Goal: Task Accomplishment & Management: Use online tool/utility

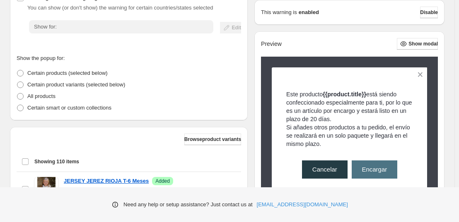
scroll to position [152, 0]
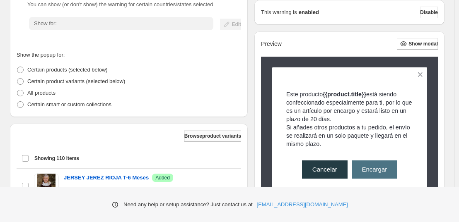
click at [191, 140] on button "Browse product variants" at bounding box center [212, 136] width 57 height 12
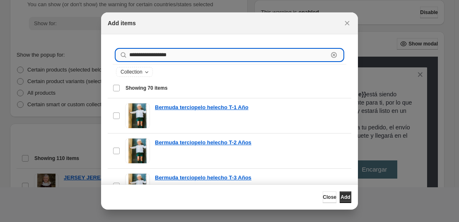
click at [160, 53] on input "**********" at bounding box center [228, 55] width 199 height 12
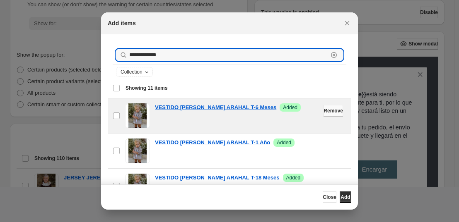
type input "**********"
click at [323, 113] on span "Remove" at bounding box center [332, 111] width 19 height 7
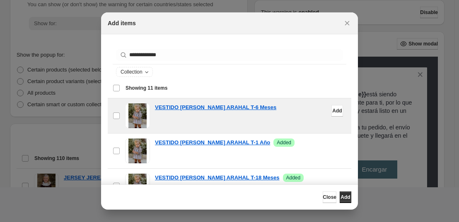
click at [331, 113] on button "Add" at bounding box center [337, 111] width 12 height 12
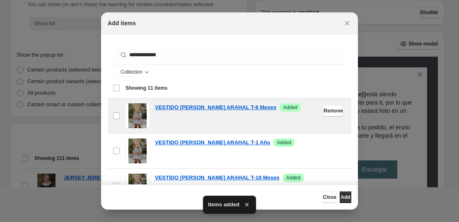
click at [323, 113] on span "Remove" at bounding box center [332, 111] width 19 height 7
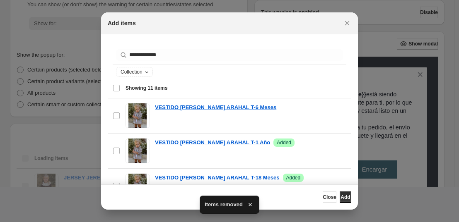
click at [323, 143] on button "Remove" at bounding box center [332, 146] width 19 height 12
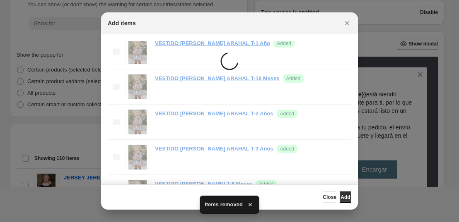
scroll to position [100, 0]
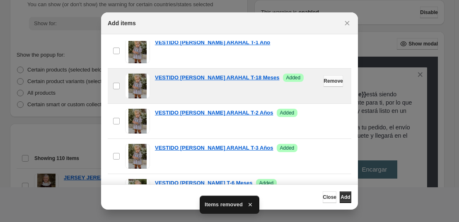
click at [323, 80] on span "Remove" at bounding box center [332, 81] width 19 height 7
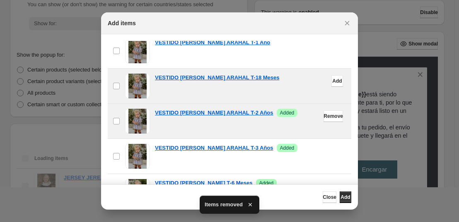
click at [323, 113] on span "Remove" at bounding box center [332, 116] width 19 height 7
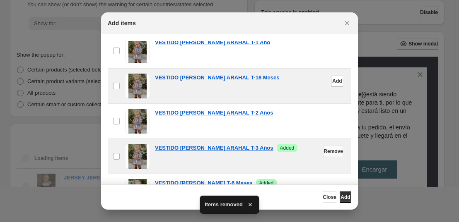
click at [323, 152] on span "Remove" at bounding box center [332, 151] width 19 height 7
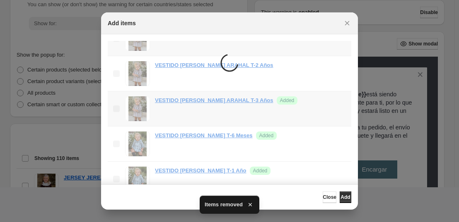
scroll to position [148, 0]
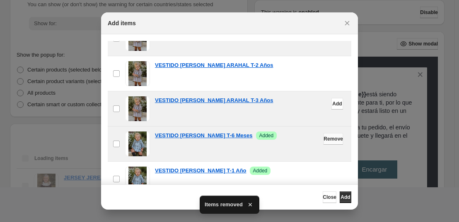
click at [323, 140] on span "Remove" at bounding box center [332, 139] width 19 height 7
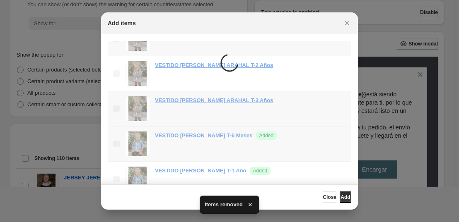
click at [317, 140] on li "Items are loading" at bounding box center [229, 144] width 243 height 387
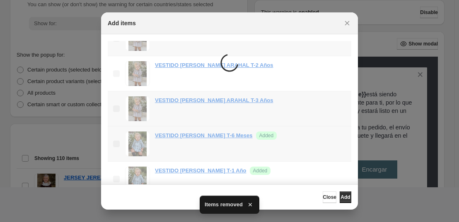
click at [317, 140] on li "Items are loading" at bounding box center [229, 144] width 243 height 387
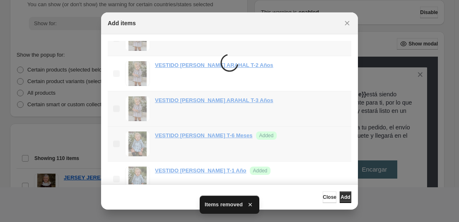
click at [317, 140] on li "Items are loading" at bounding box center [229, 144] width 243 height 387
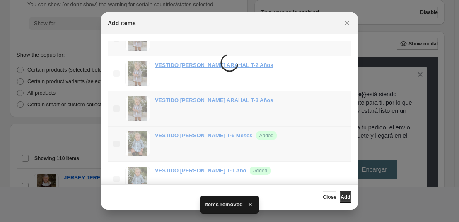
click at [317, 140] on li "Items are loading" at bounding box center [229, 144] width 243 height 387
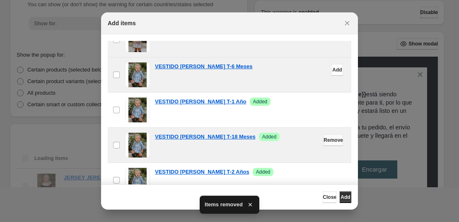
click at [323, 140] on span "Remove" at bounding box center [332, 140] width 19 height 7
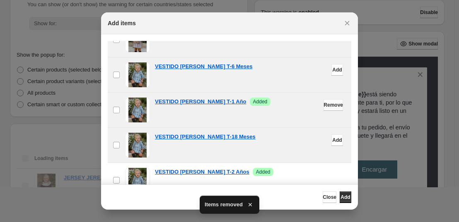
click at [323, 106] on span "Remove" at bounding box center [332, 105] width 19 height 7
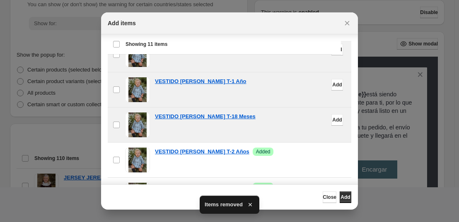
scroll to position [95, 0]
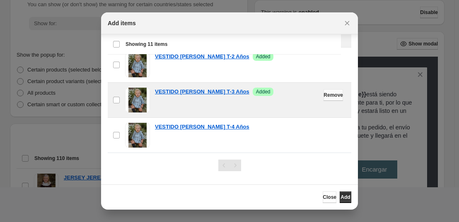
click at [323, 96] on span "Remove" at bounding box center [332, 95] width 19 height 7
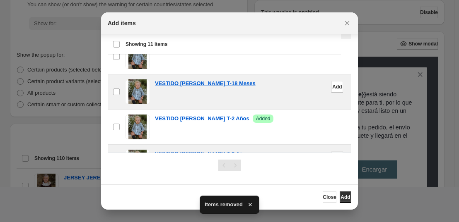
scroll to position [179, 0]
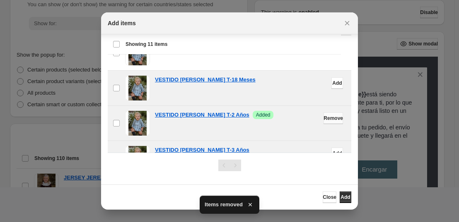
click at [323, 116] on span "Remove" at bounding box center [332, 118] width 19 height 7
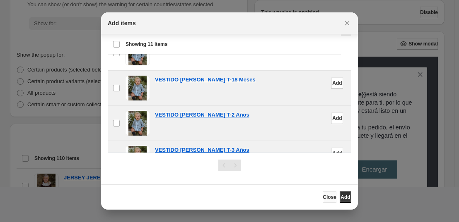
click at [323, 197] on span "Close" at bounding box center [330, 197] width 14 height 7
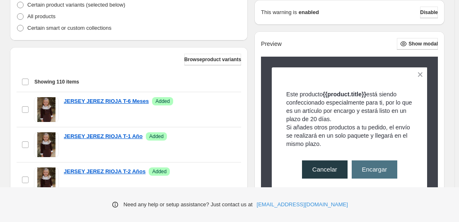
scroll to position [226, 0]
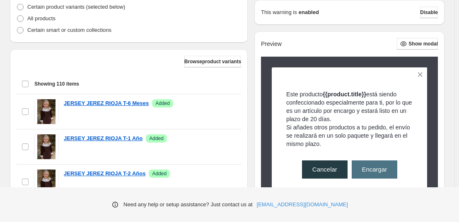
click at [351, 57] on div at bounding box center [349, 130] width 177 height 147
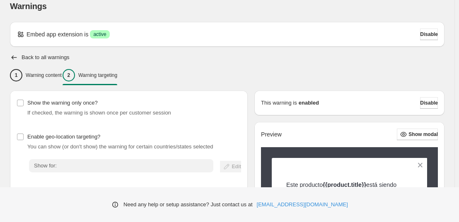
scroll to position [0, 0]
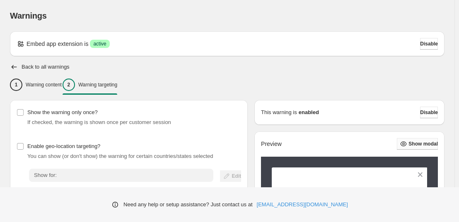
click at [421, 149] on button "Show modal" at bounding box center [417, 144] width 41 height 12
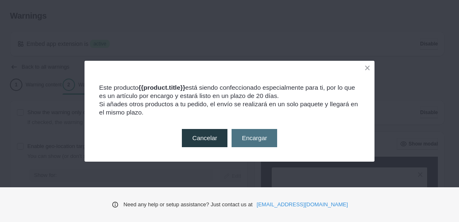
click at [269, 86] on p "Este producto {{product.title}} está siendo confeccionado especialmente para ti…" at bounding box center [229, 92] width 261 height 17
click at [267, 96] on p "Este producto {{product.title}} está siendo confeccionado especialmente para ti…" at bounding box center [229, 92] width 261 height 17
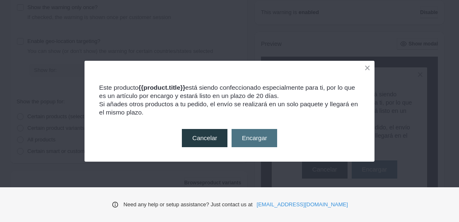
scroll to position [110, 0]
click at [366, 67] on button at bounding box center [367, 68] width 14 height 14
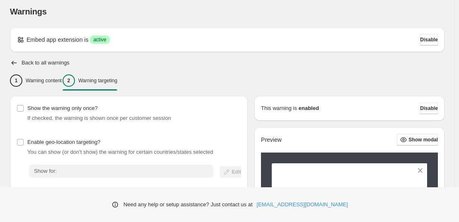
scroll to position [0, 0]
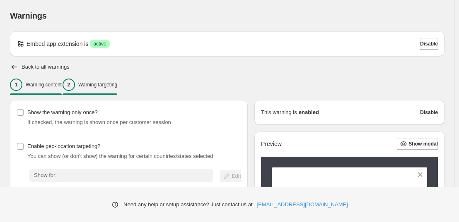
click at [51, 87] on p "Warning content" at bounding box center [44, 85] width 36 height 7
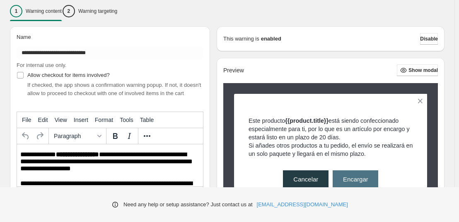
scroll to position [90, 0]
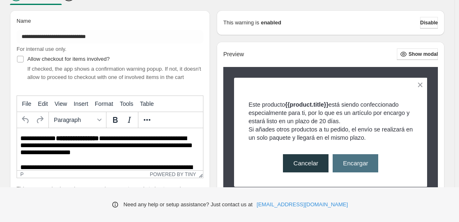
click at [96, 156] on p "**********" at bounding box center [108, 146] width 177 height 22
